Goal: Transaction & Acquisition: Download file/media

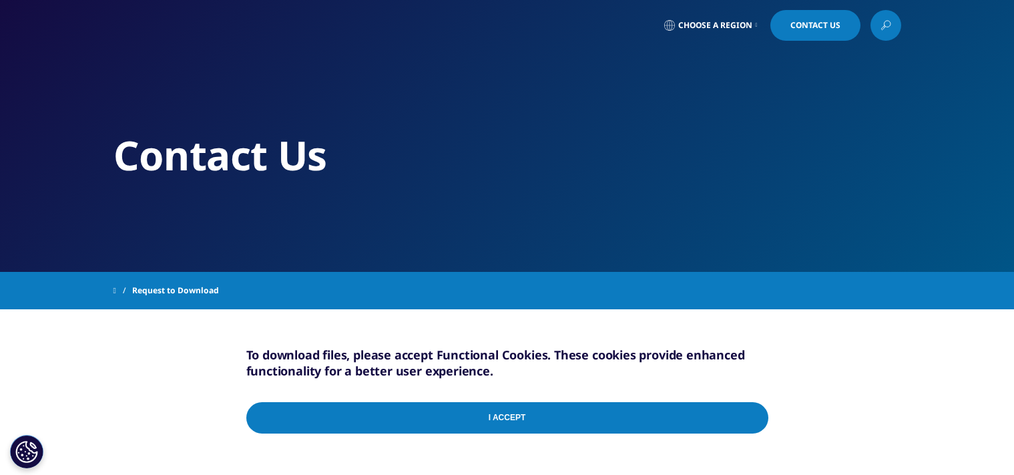
scroll to position [141, 0]
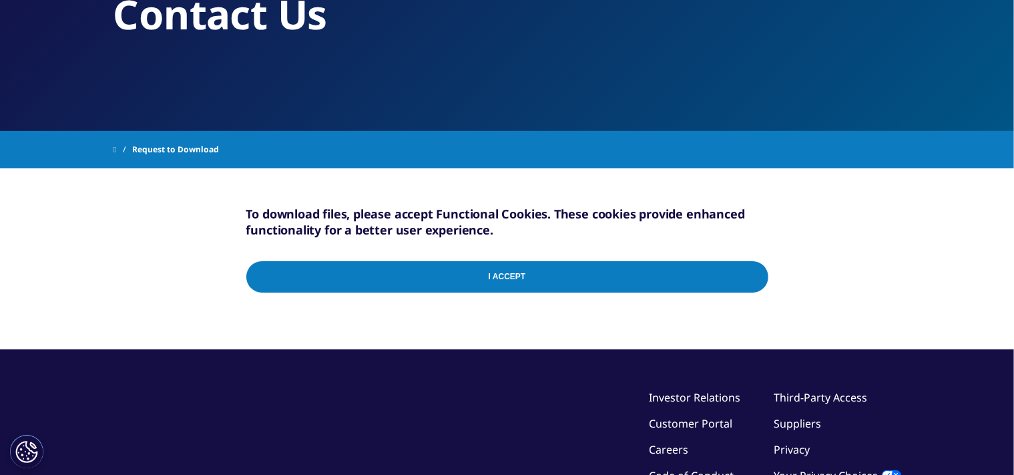
click at [491, 287] on input "I Accept" at bounding box center [507, 276] width 522 height 31
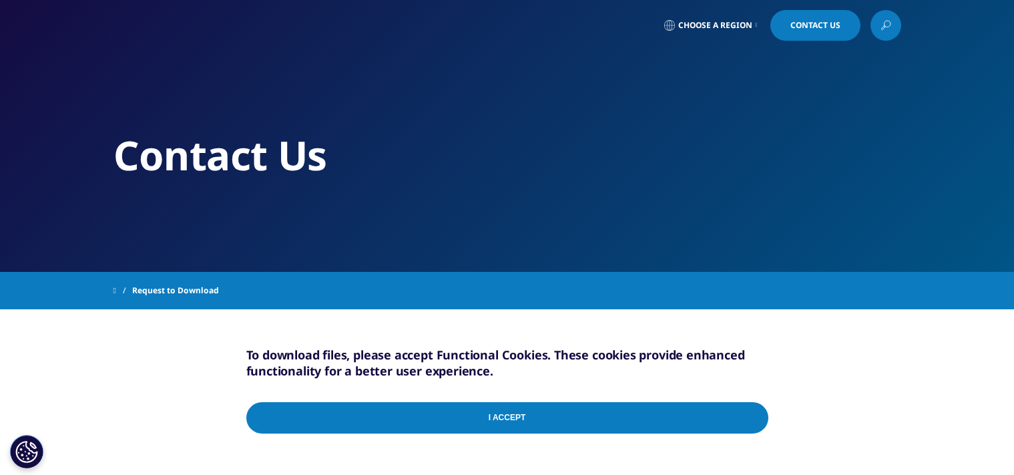
scroll to position [141, 0]
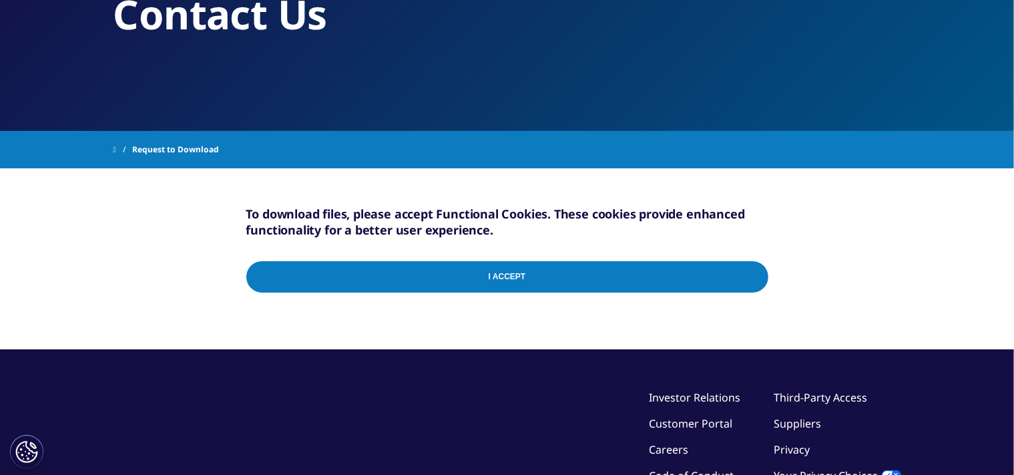
drag, startPoint x: 514, startPoint y: 293, endPoint x: 513, endPoint y: 285, distance: 8.1
click at [514, 293] on div "I Accept" at bounding box center [507, 280] width 522 height 64
click at [512, 282] on input "I Accept" at bounding box center [507, 276] width 522 height 31
